Goal: Transaction & Acquisition: Book appointment/travel/reservation

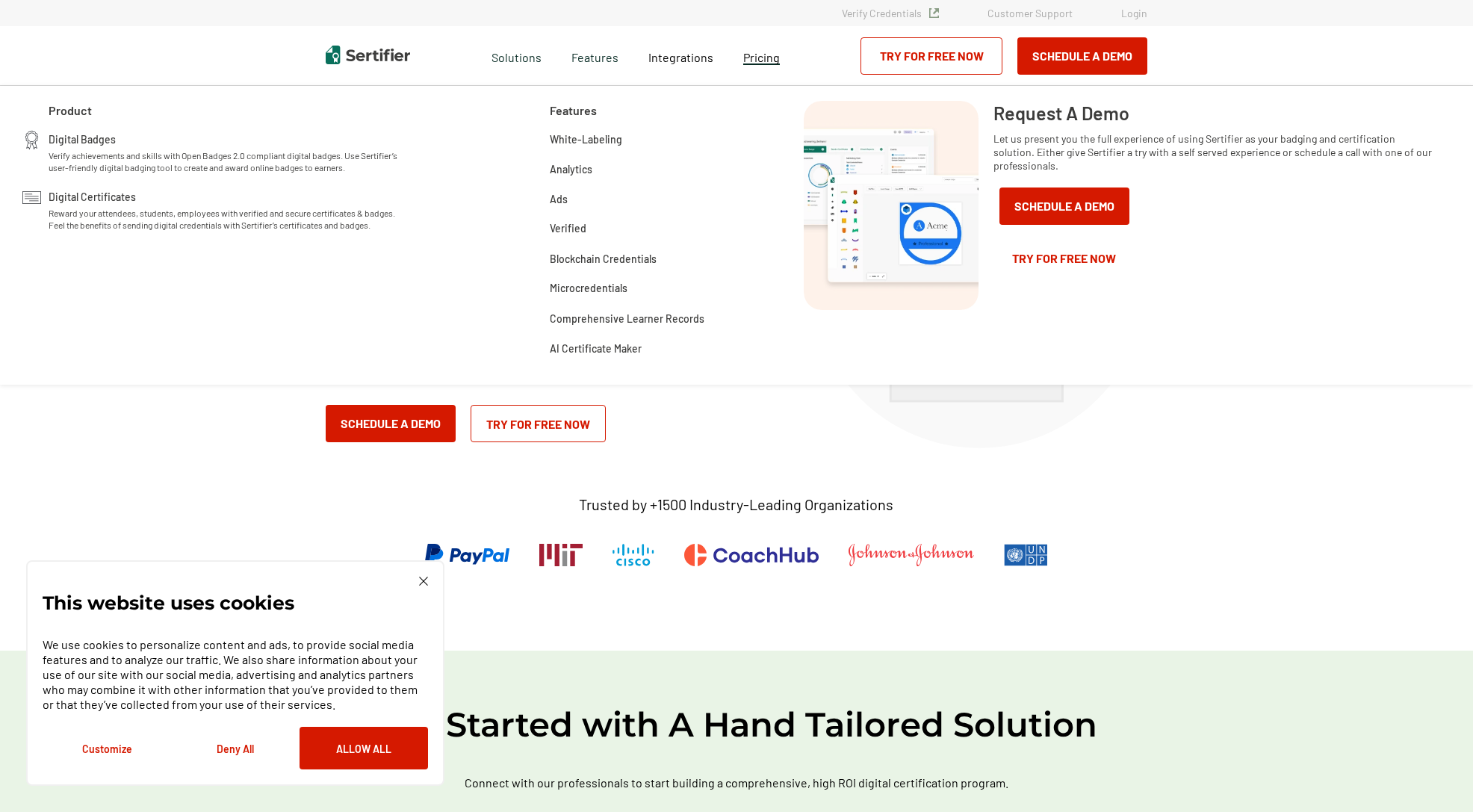
click at [758, 52] on span "Pricing" at bounding box center [761, 57] width 36 height 14
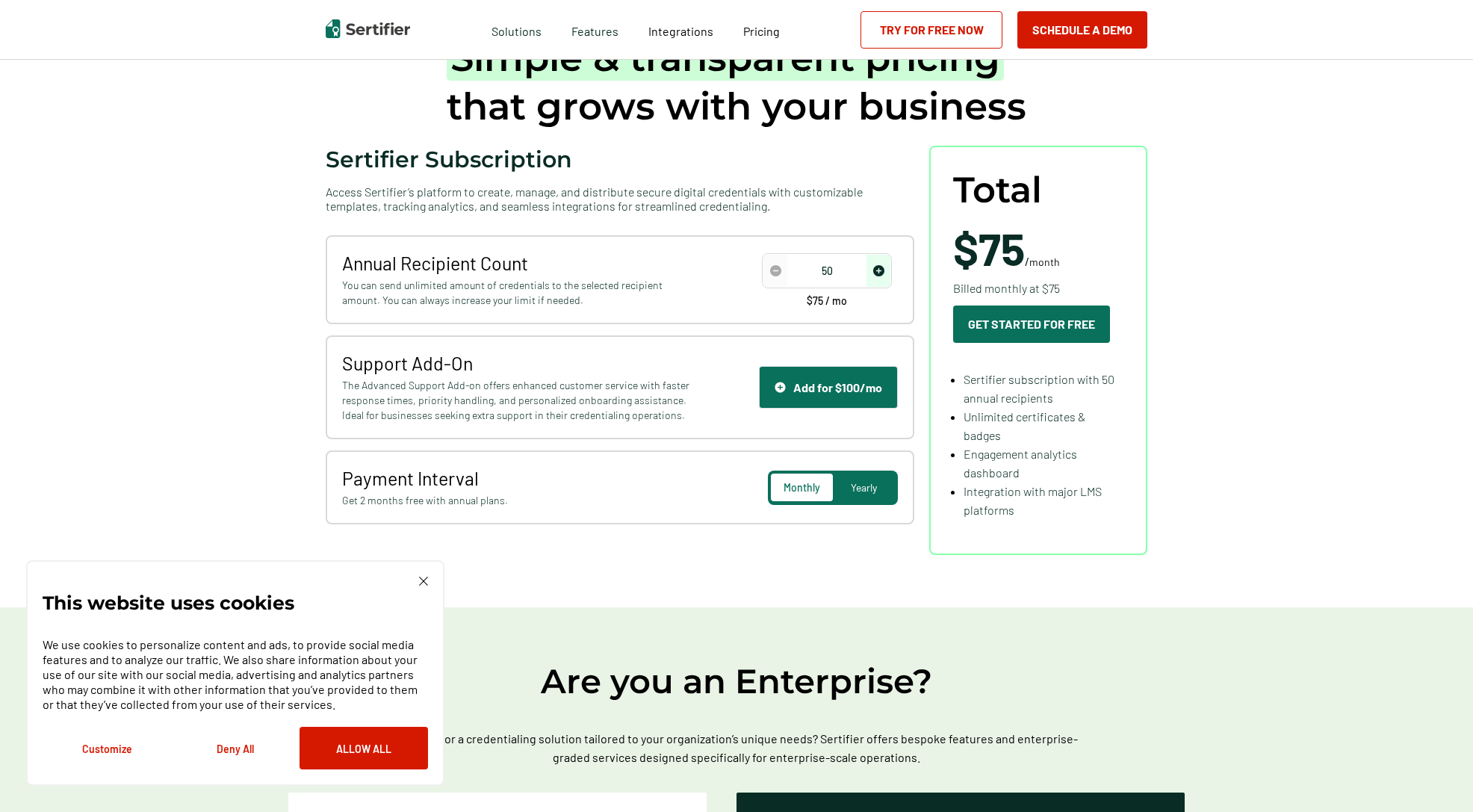
scroll to position [150, 0]
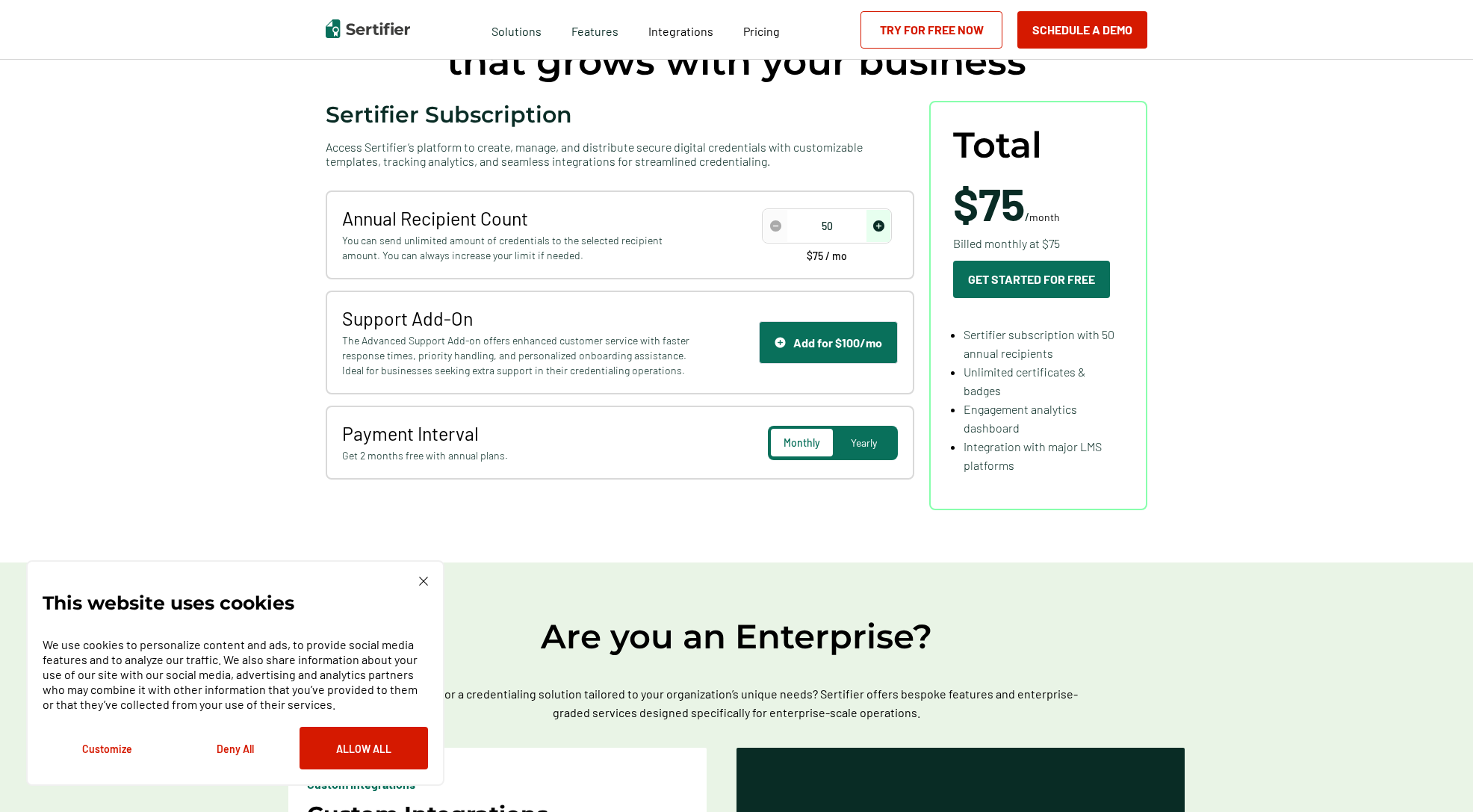
drag, startPoint x: 848, startPoint y: 226, endPoint x: 819, endPoint y: 225, distance: 29.0
click at [819, 225] on input "50" at bounding box center [827, 226] width 127 height 23
type input "2000"
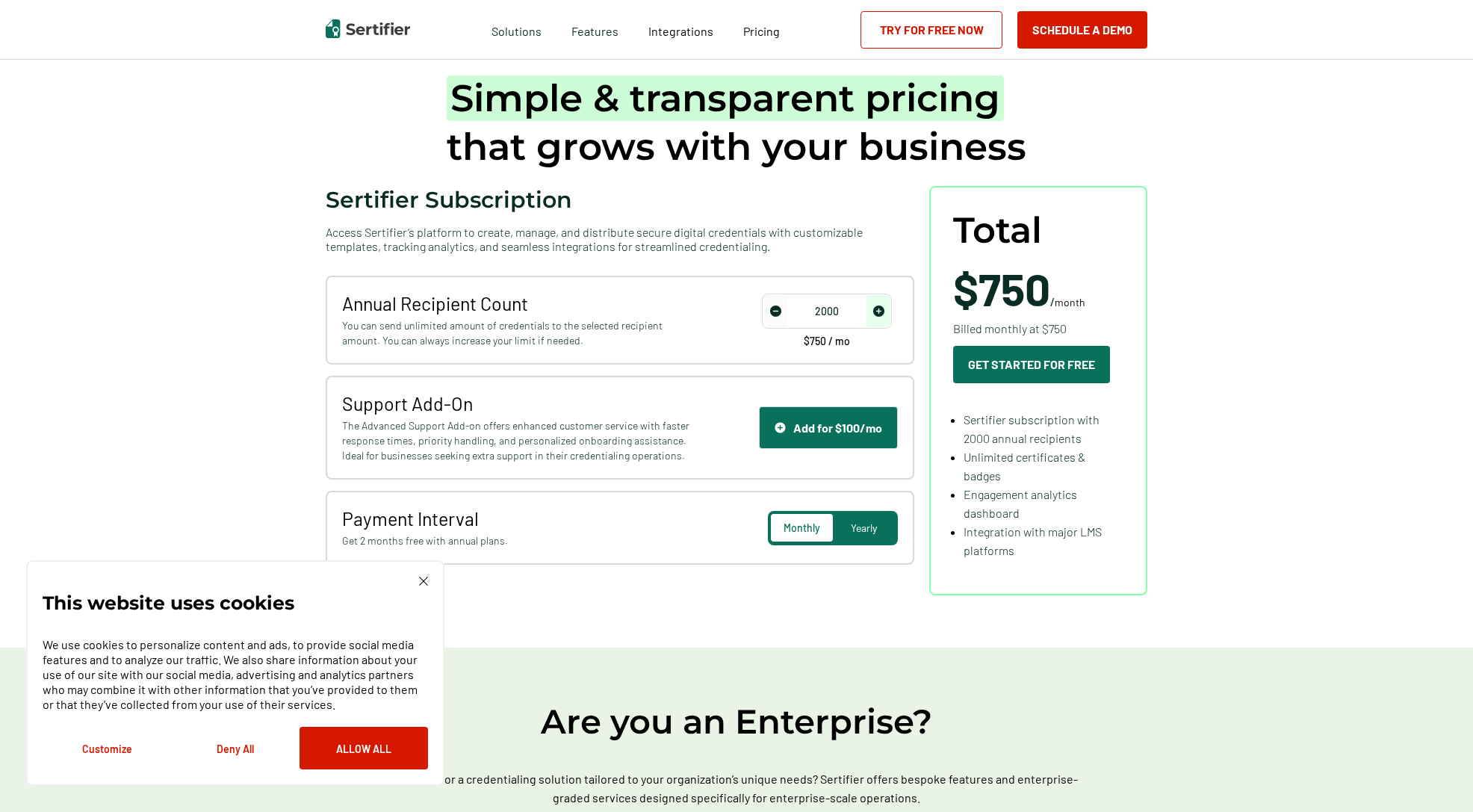
scroll to position [0, 0]
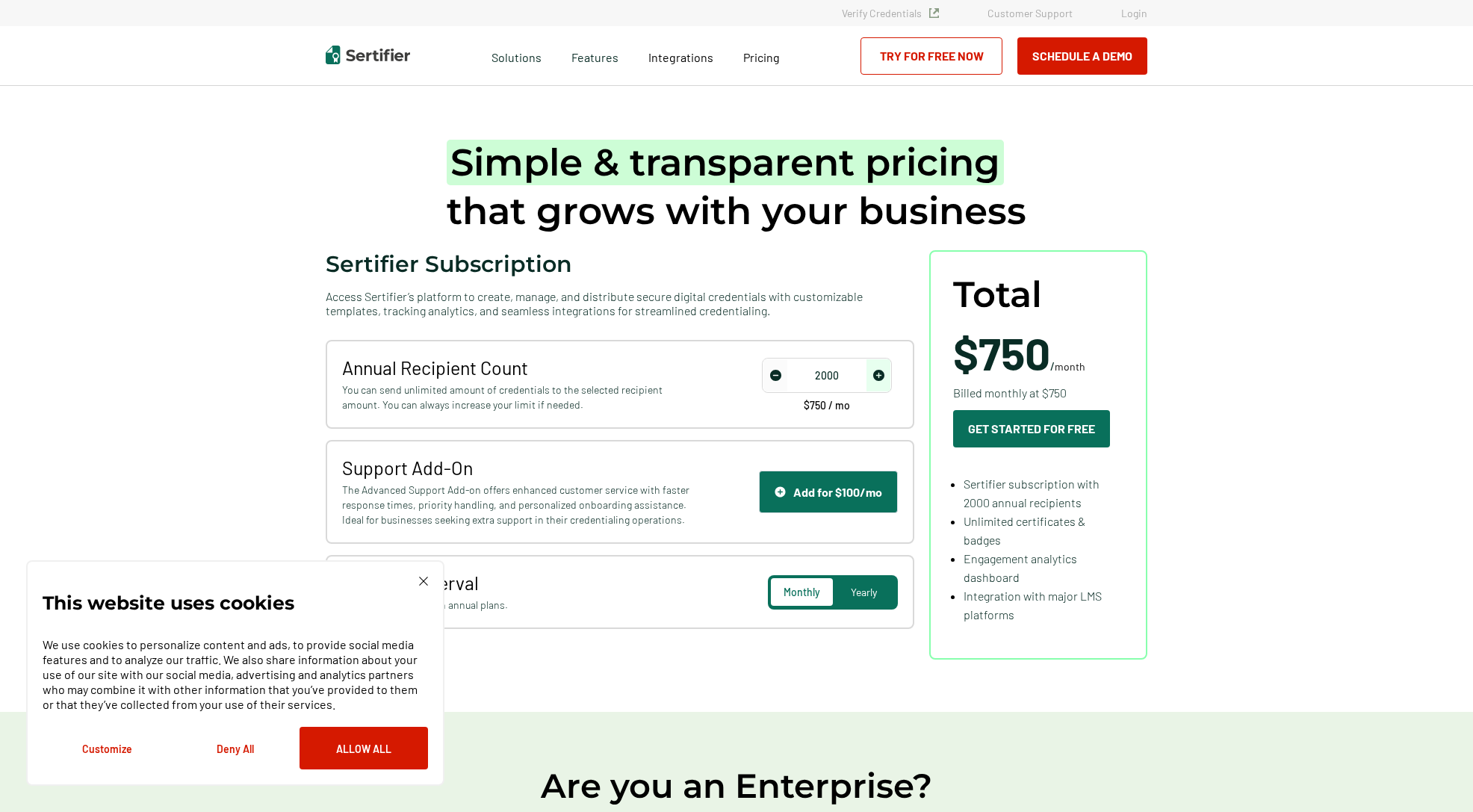
click at [1072, 55] on button "Schedule a Demo" at bounding box center [1081, 55] width 130 height 37
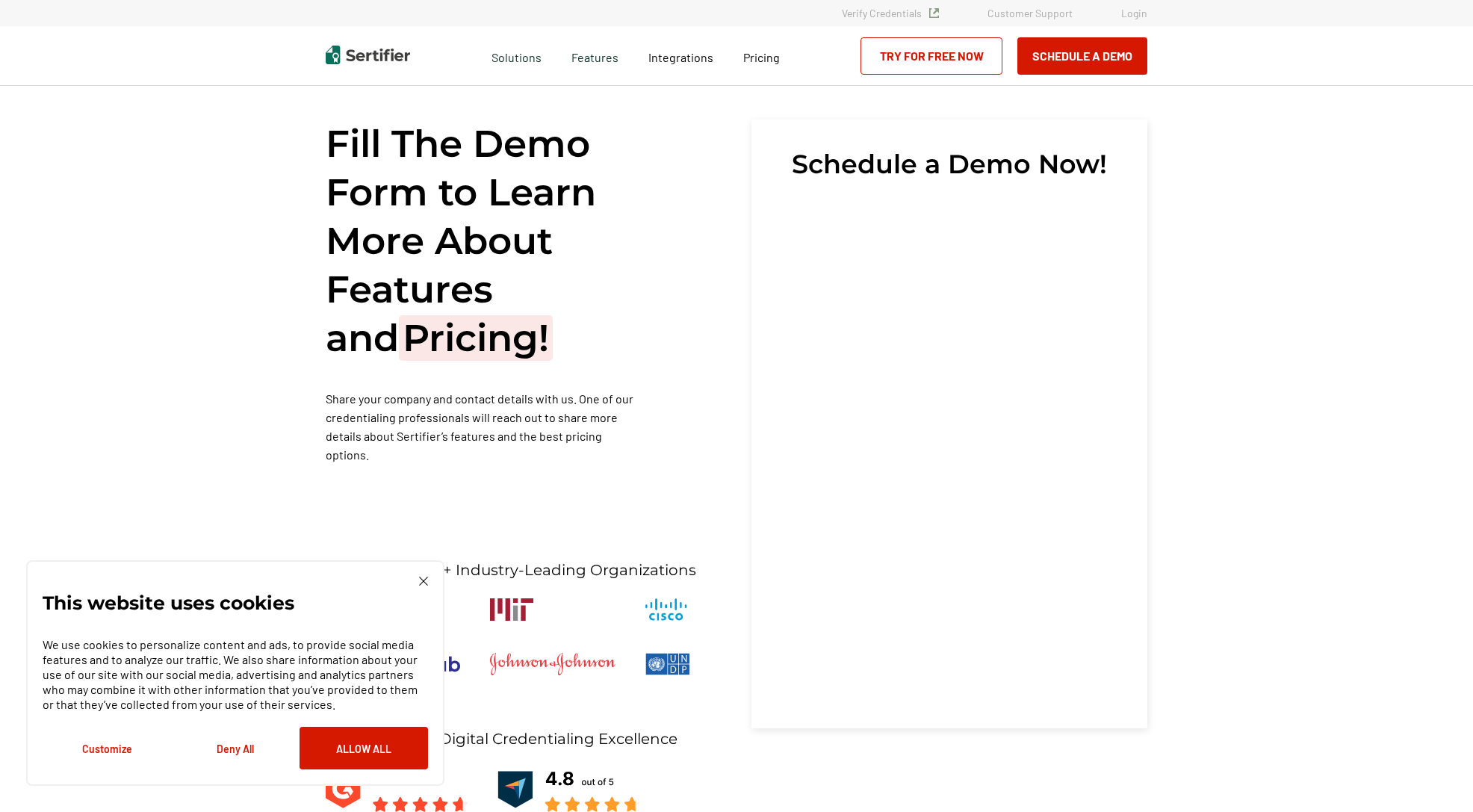
click at [424, 579] on img at bounding box center [423, 581] width 9 height 9
